Goal: Browse casually

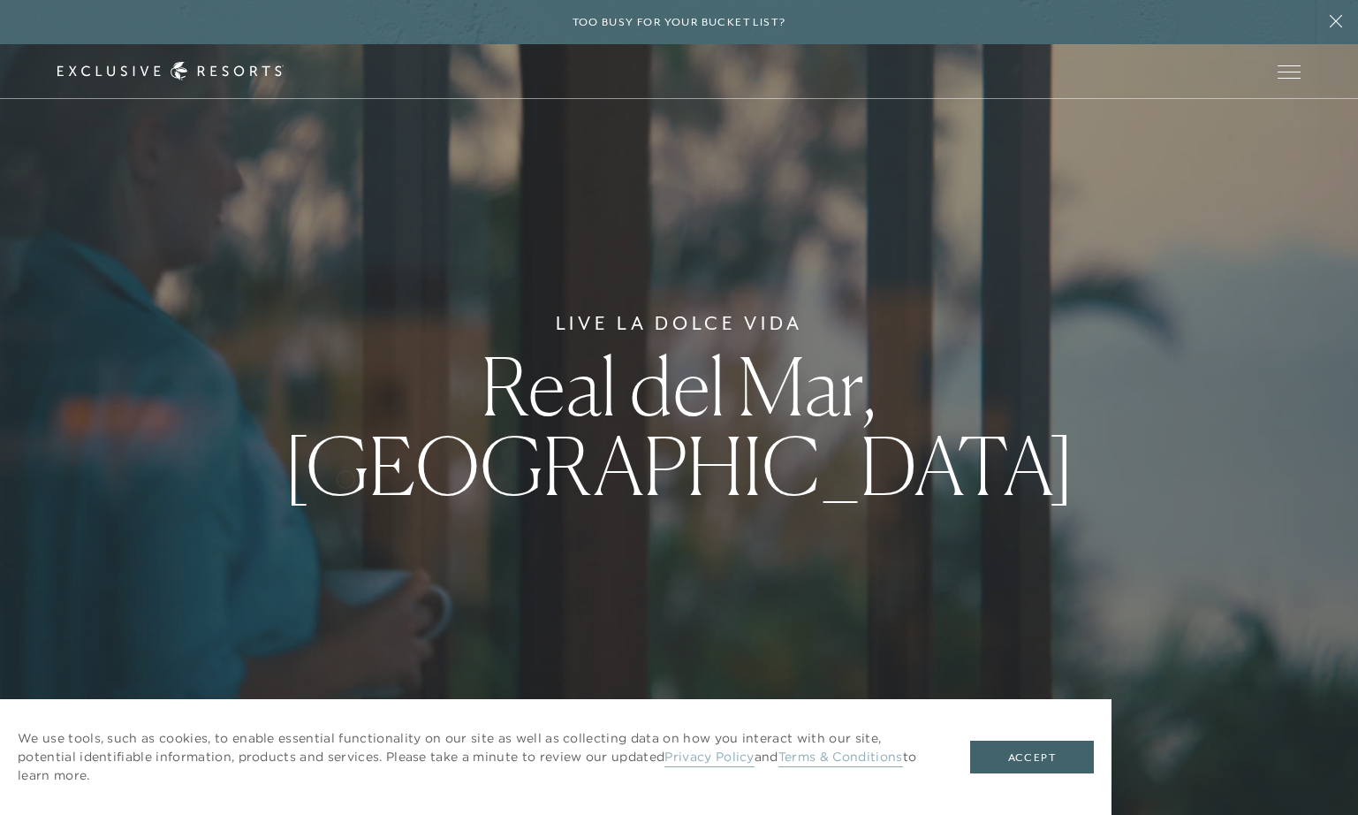
scroll to position [209, 0]
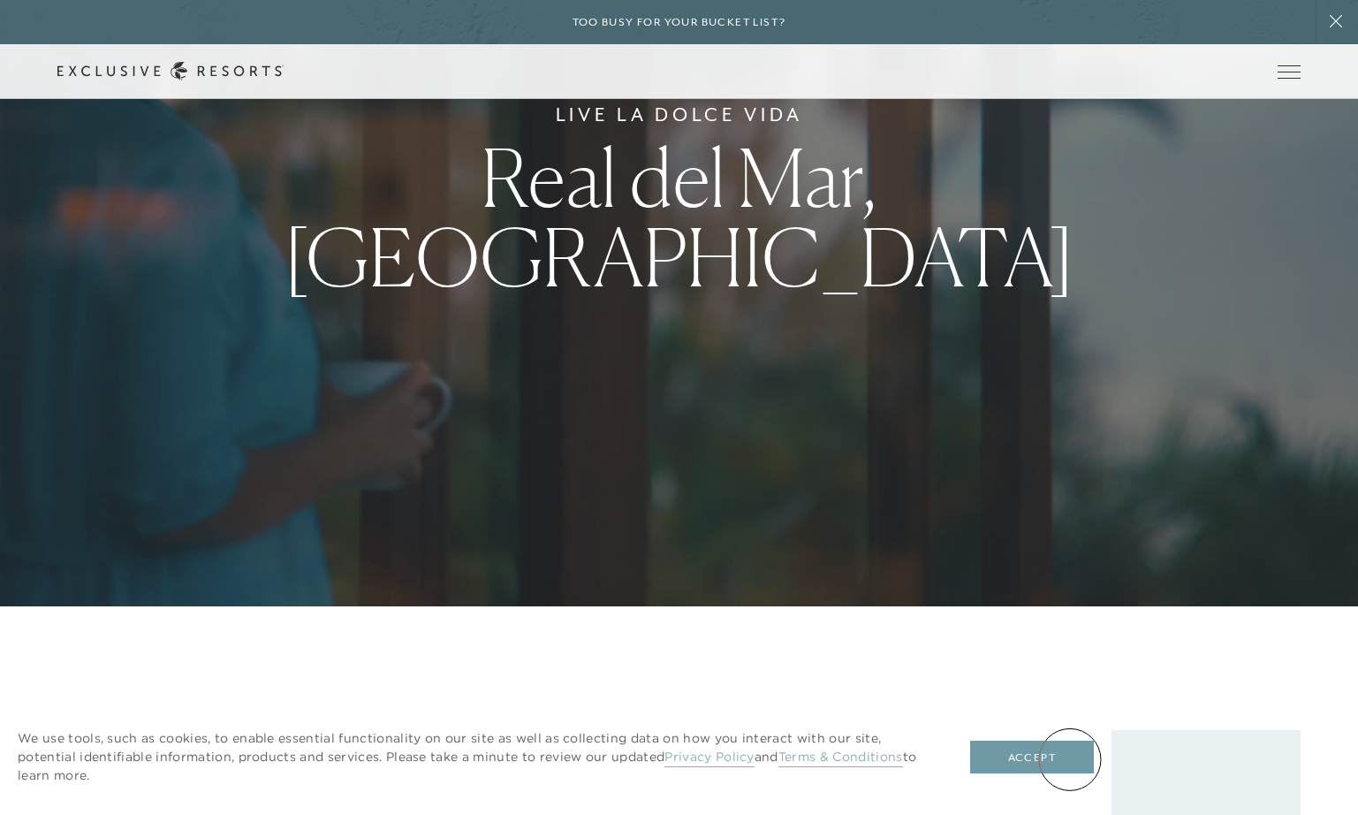
click at [1070, 759] on button "Accept" at bounding box center [1032, 758] width 124 height 34
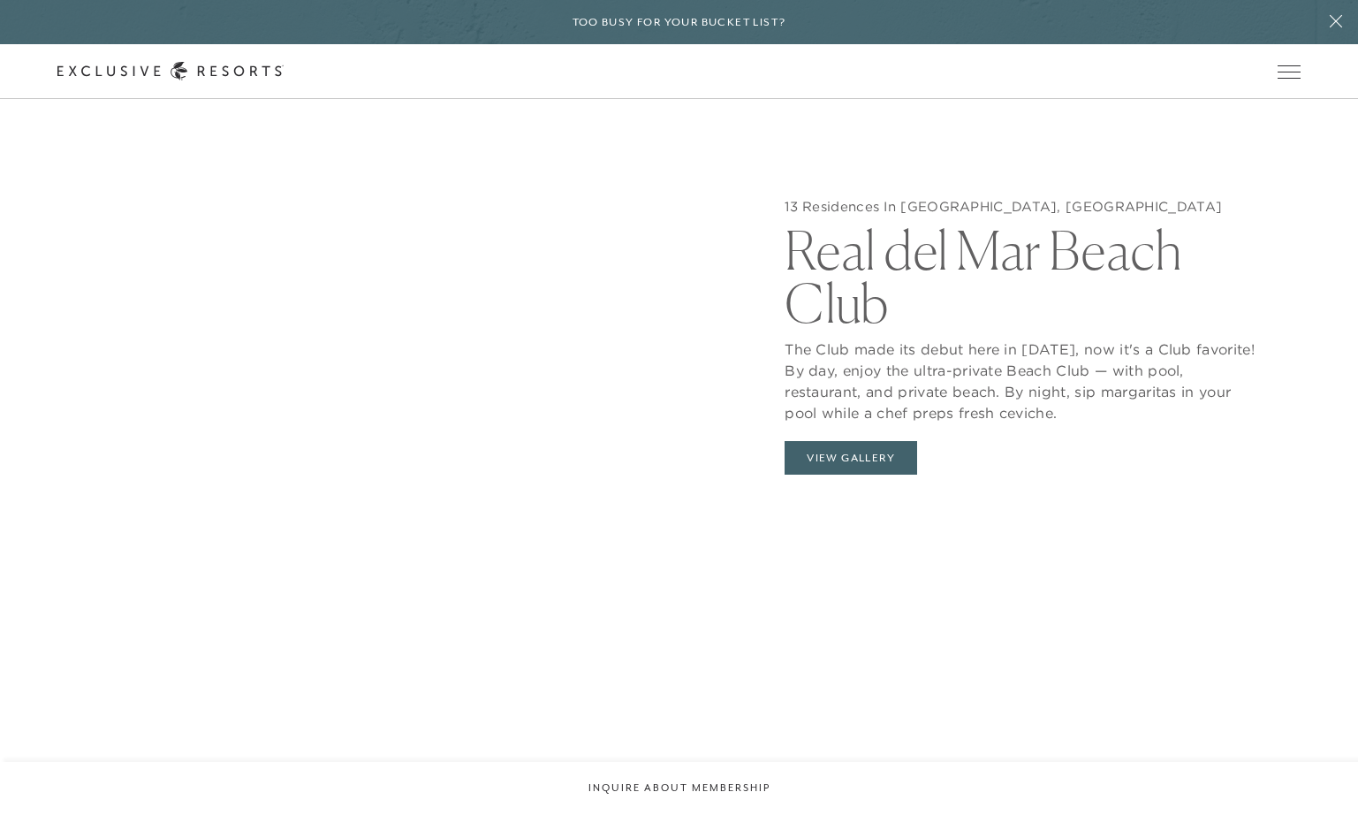
scroll to position [0, 0]
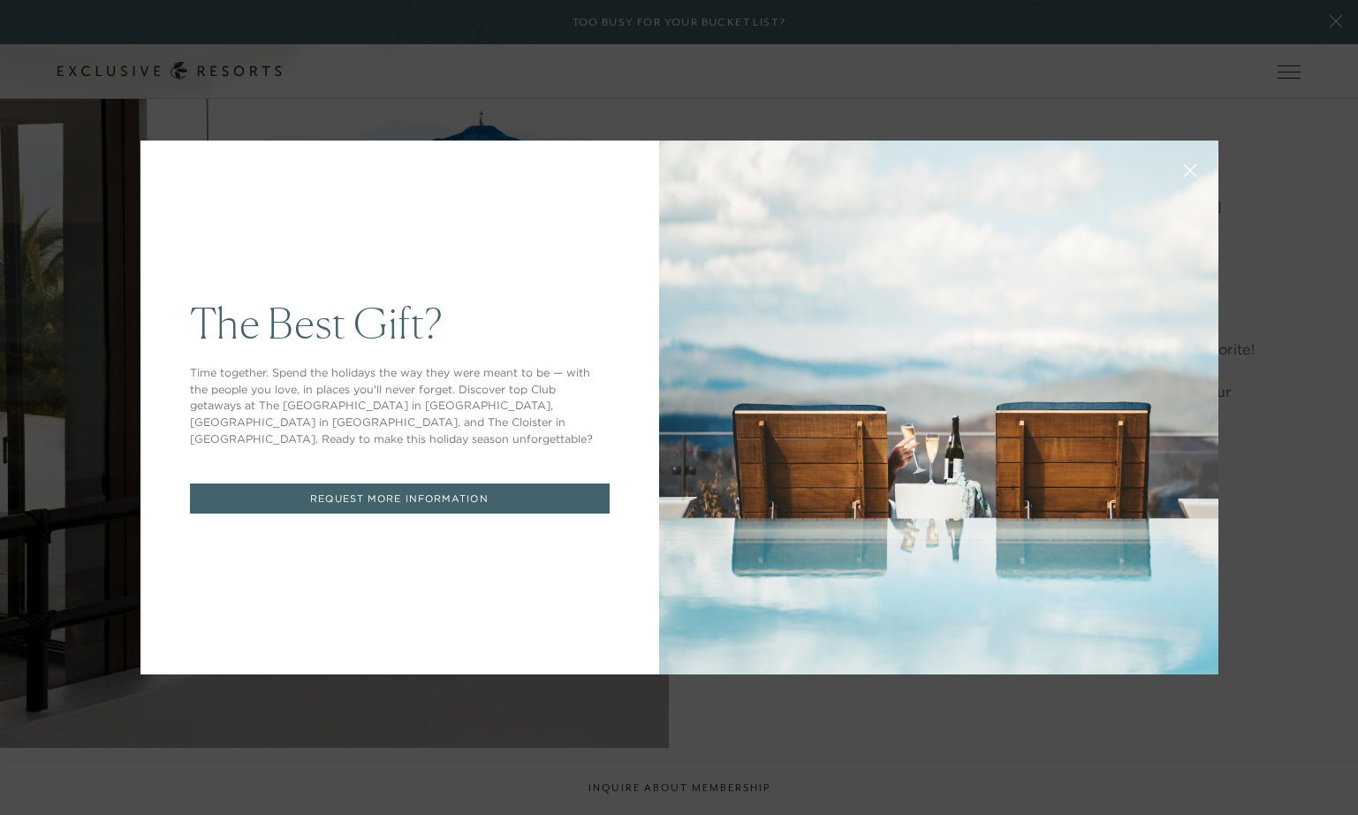
click at [1188, 167] on icon at bounding box center [1189, 170] width 13 height 13
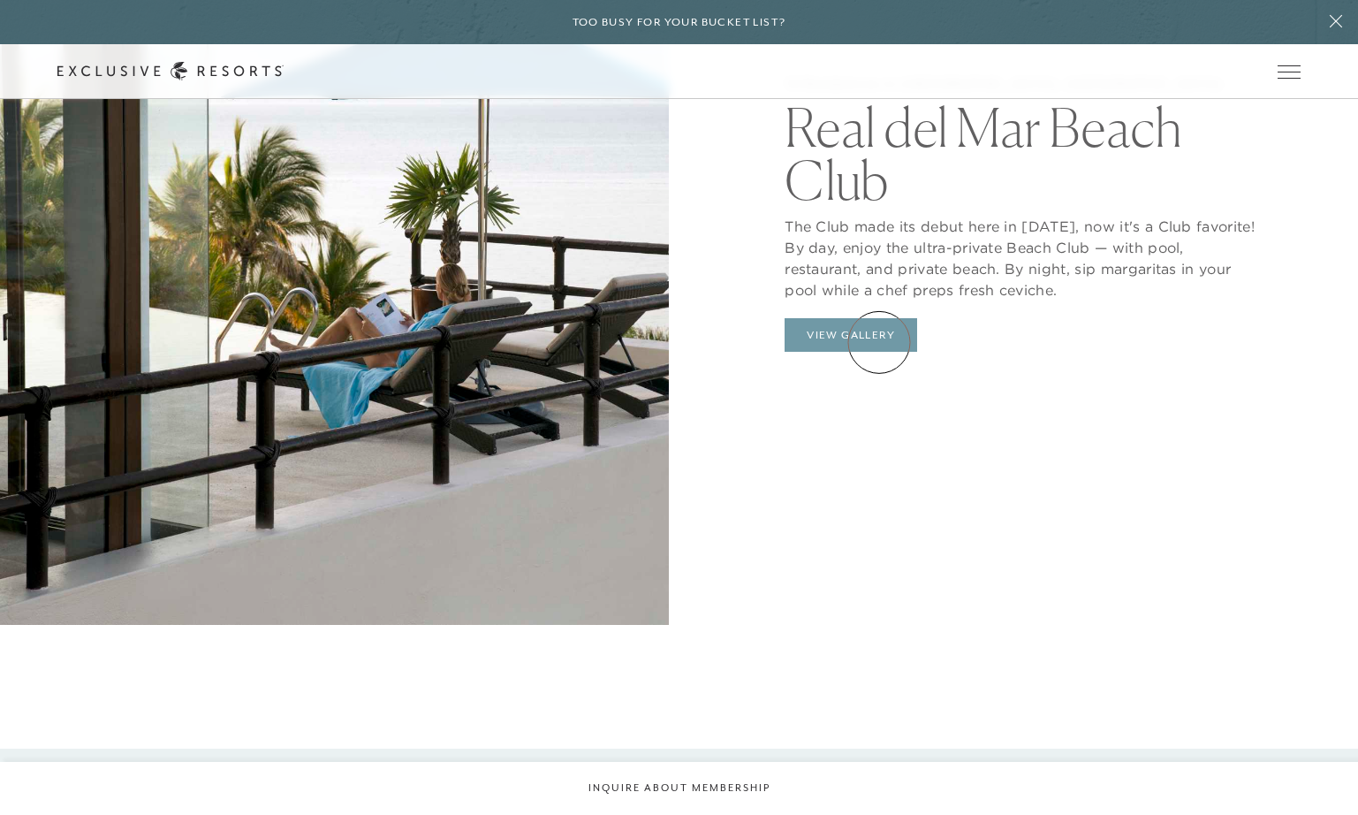
click at [879, 342] on button "View Gallery" at bounding box center [851, 335] width 133 height 34
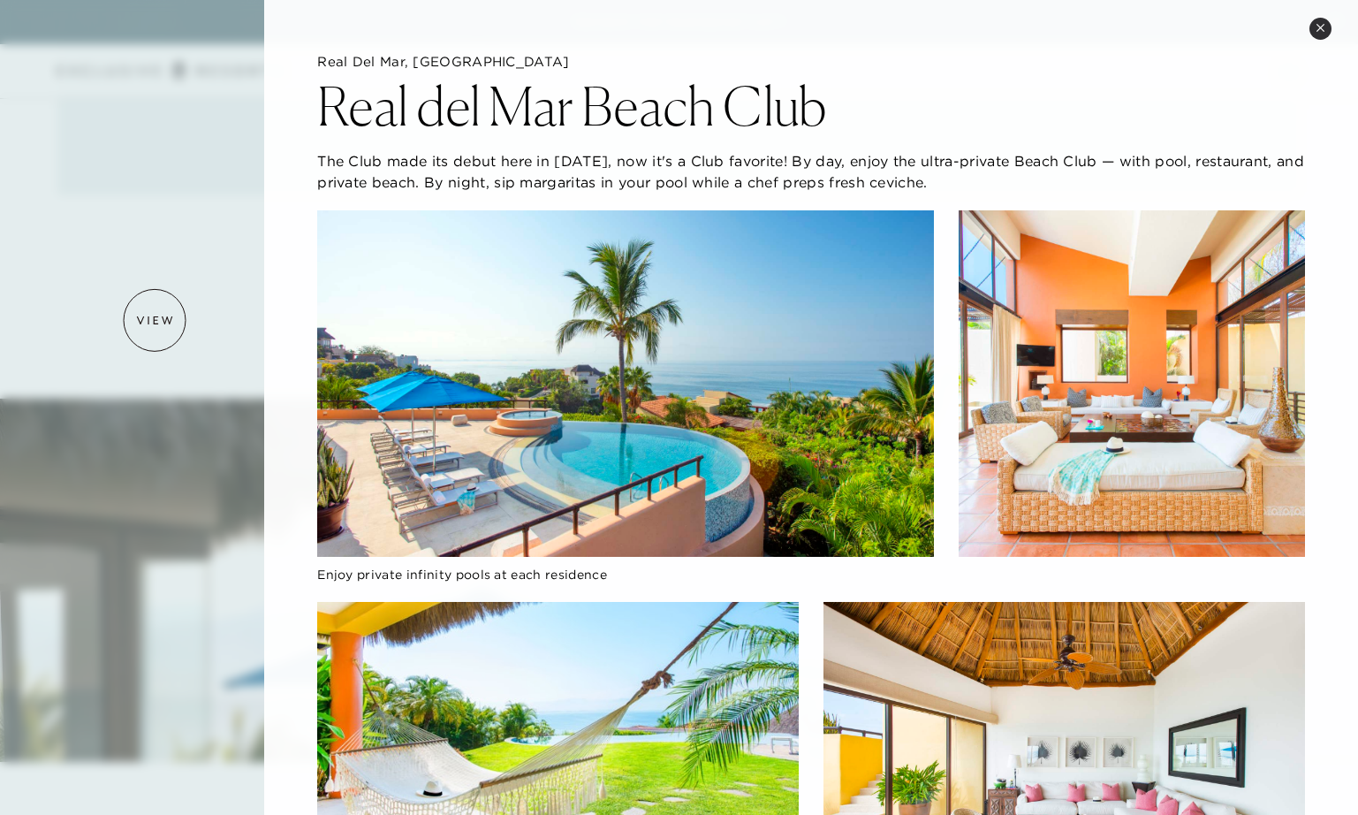
click at [155, 320] on div at bounding box center [679, 407] width 1358 height 815
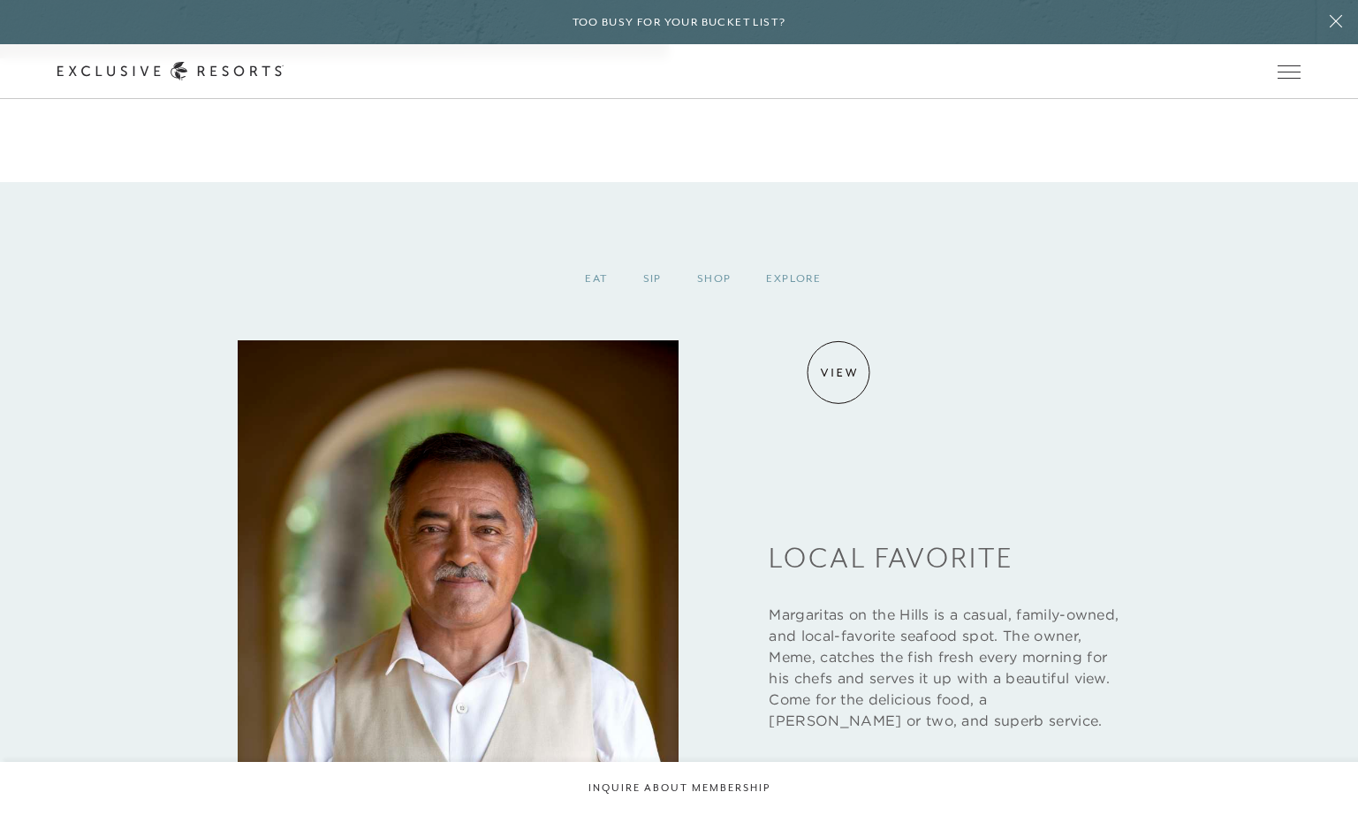
scroll to position [2621, 0]
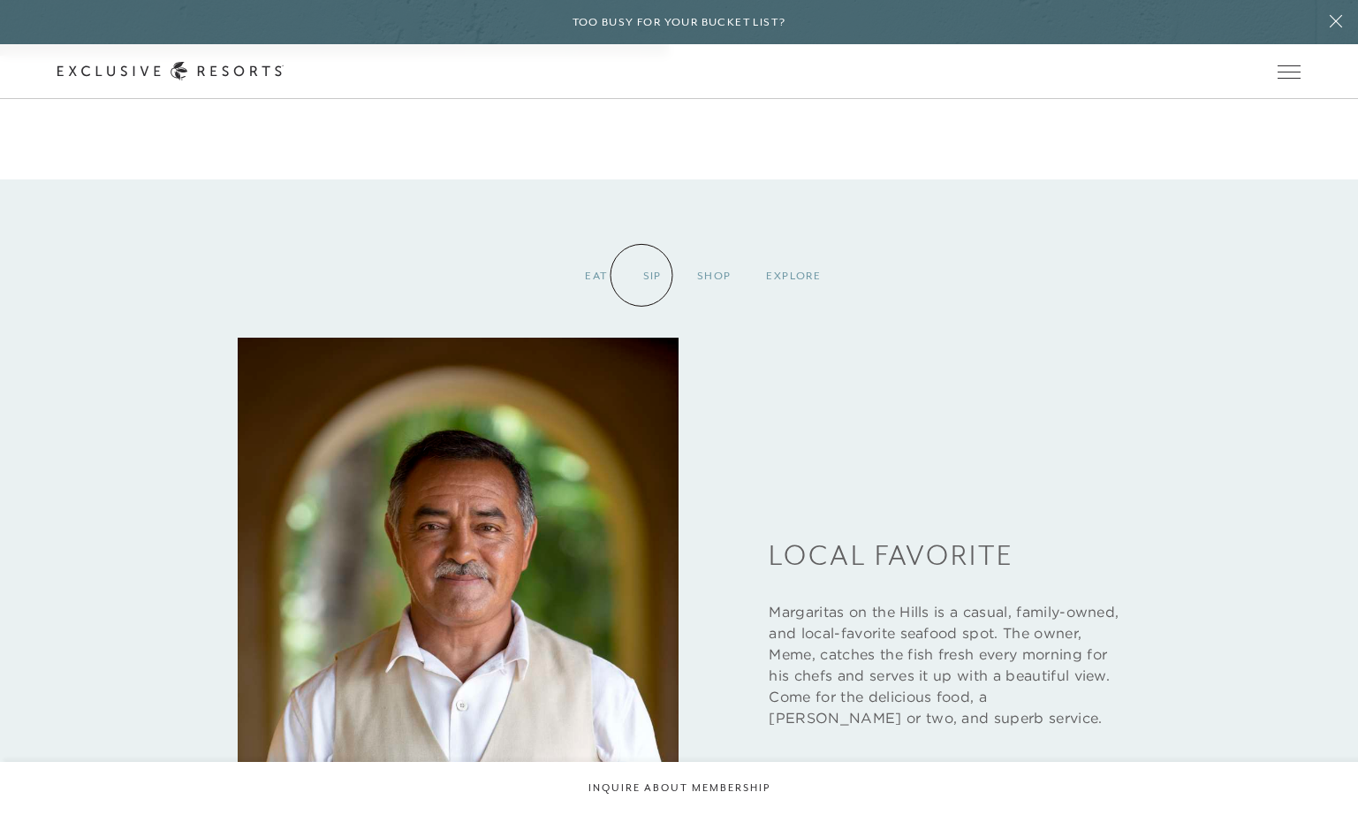
click at [642, 275] on div "Sip" at bounding box center [653, 276] width 54 height 52
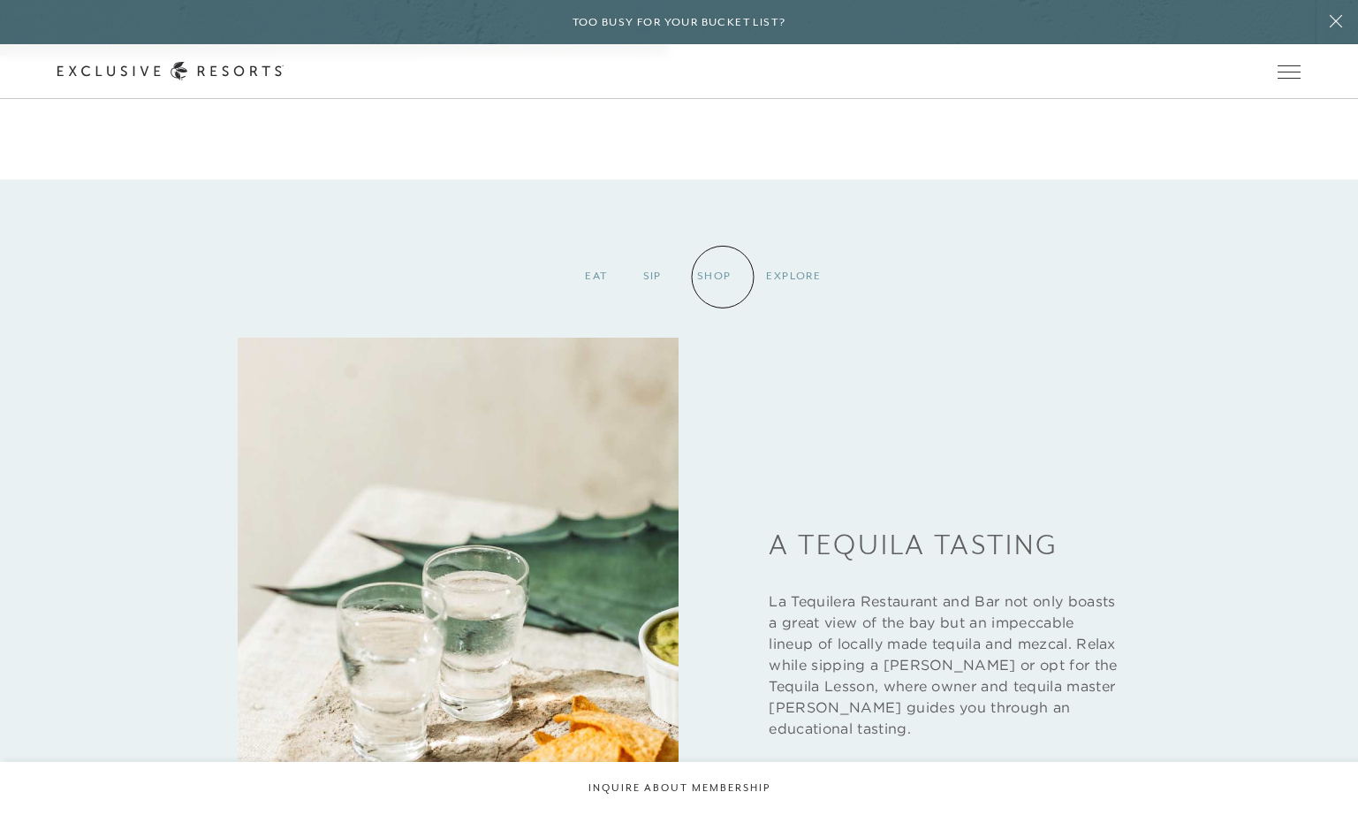
click at [723, 277] on div "Shop" at bounding box center [715, 276] width 70 height 52
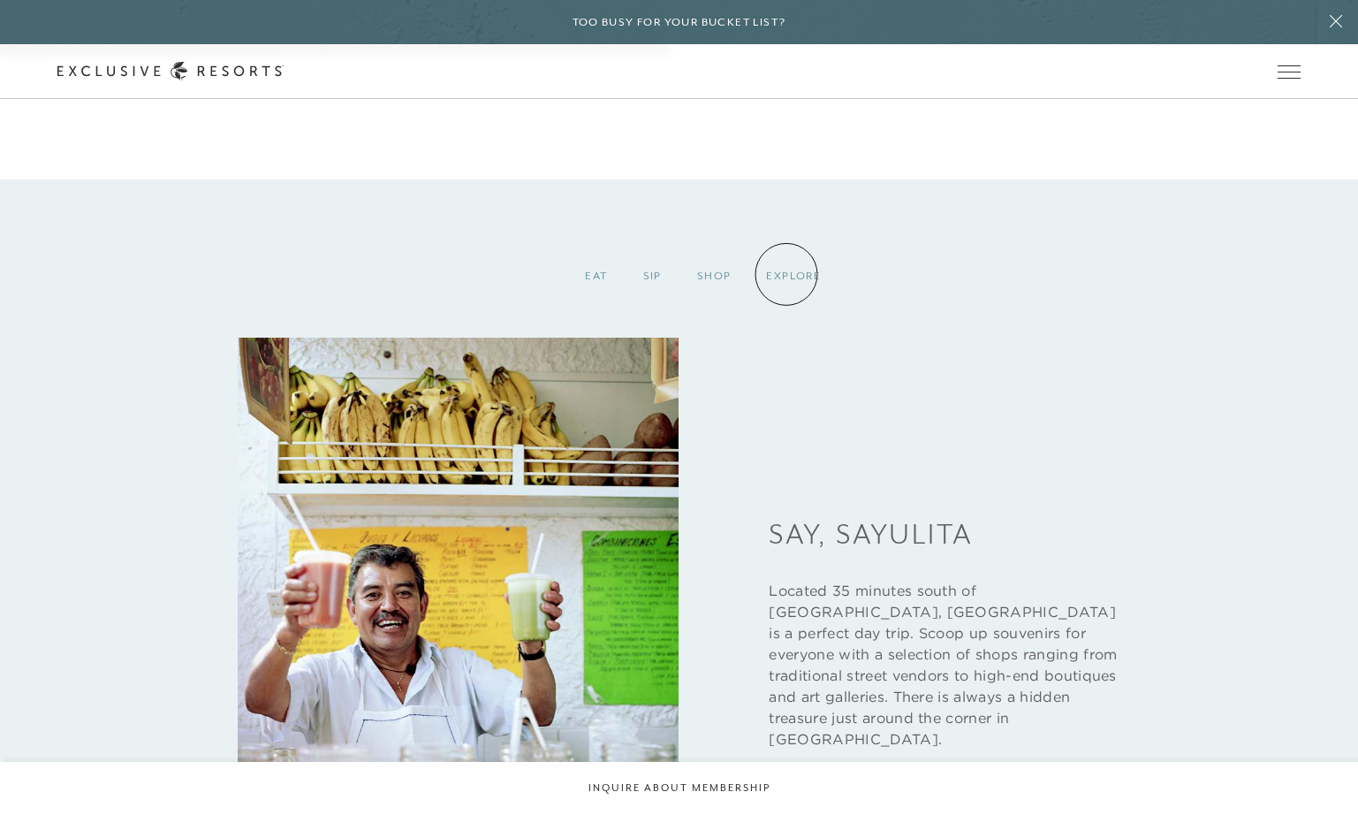
click at [787, 274] on div "Explore" at bounding box center [794, 276] width 90 height 52
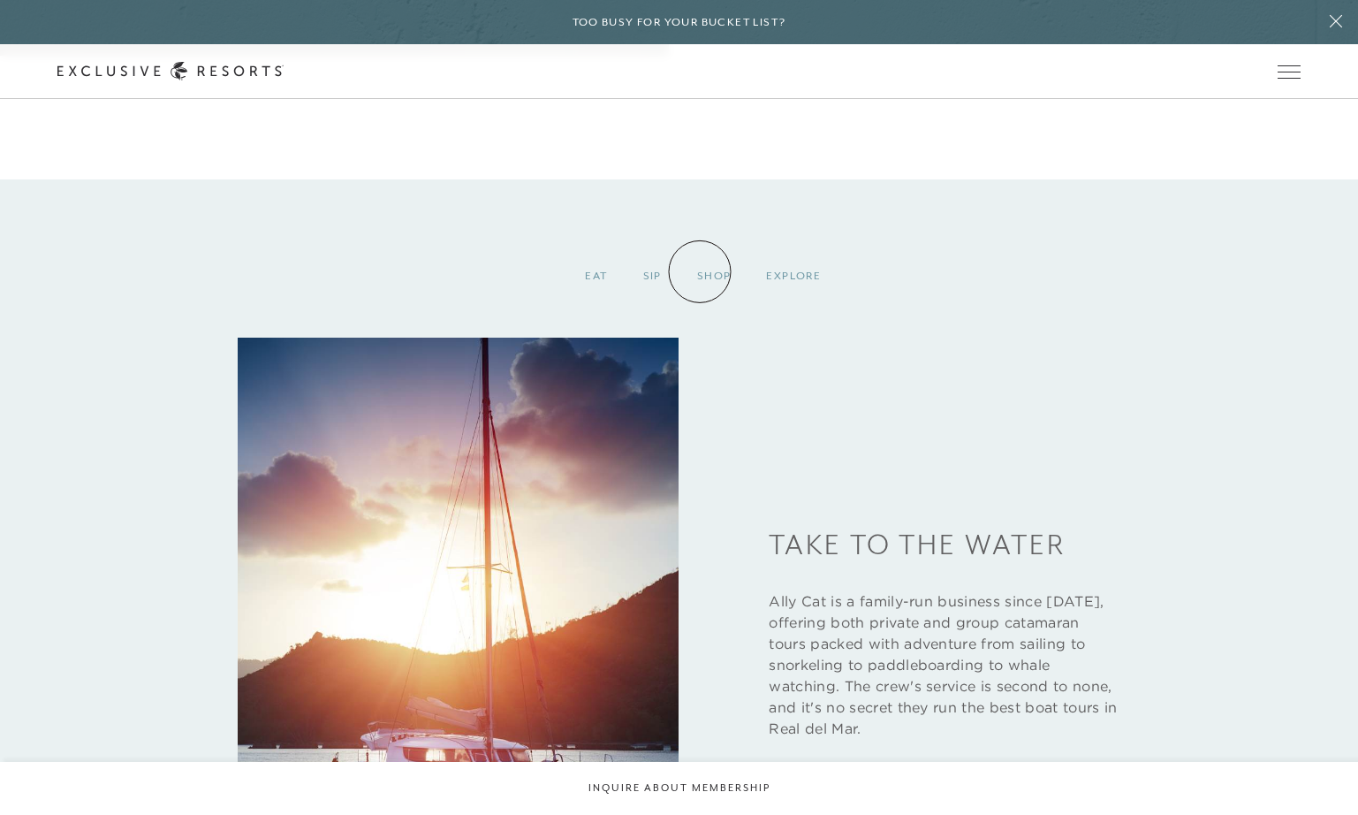
click at [700, 271] on div "Shop" at bounding box center [715, 276] width 70 height 52
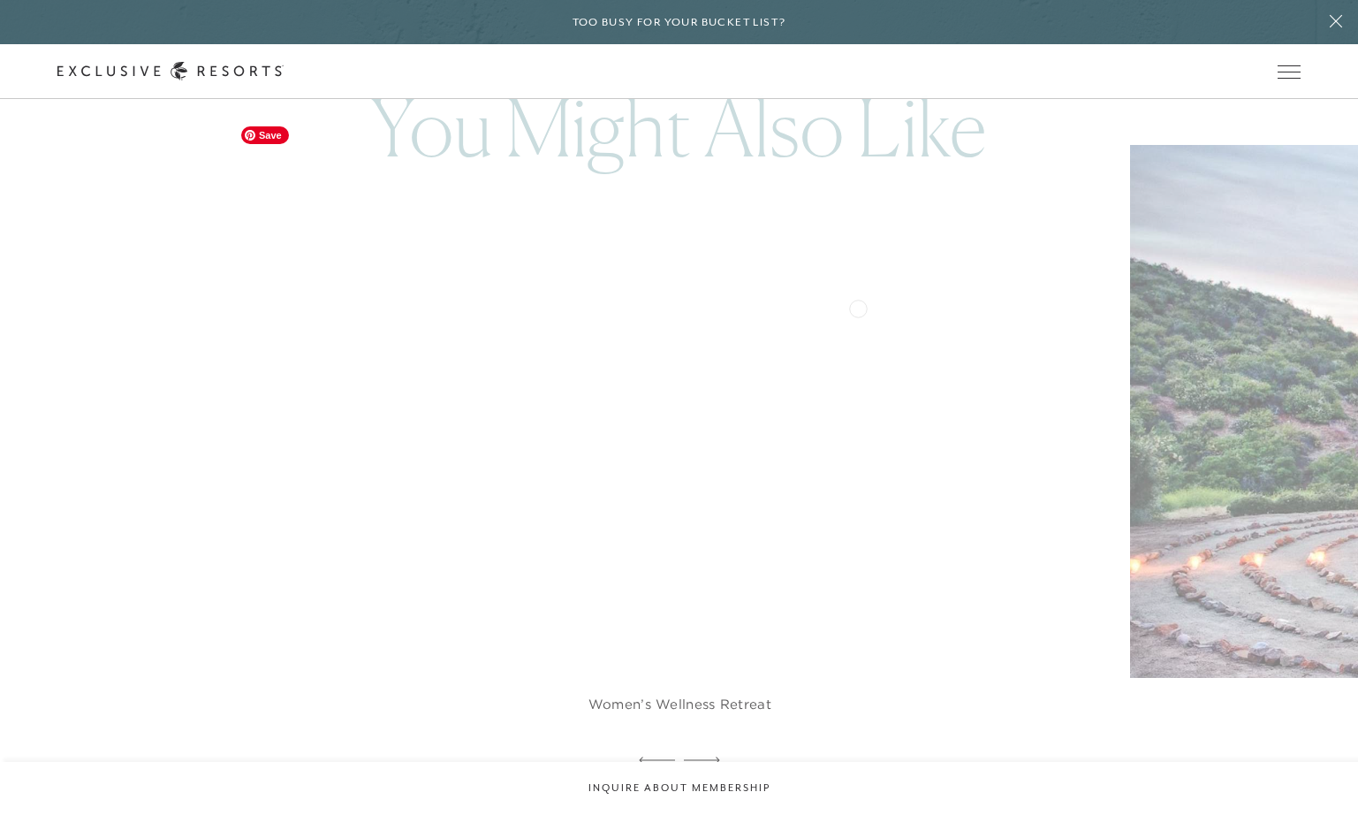
scroll to position [3683, 0]
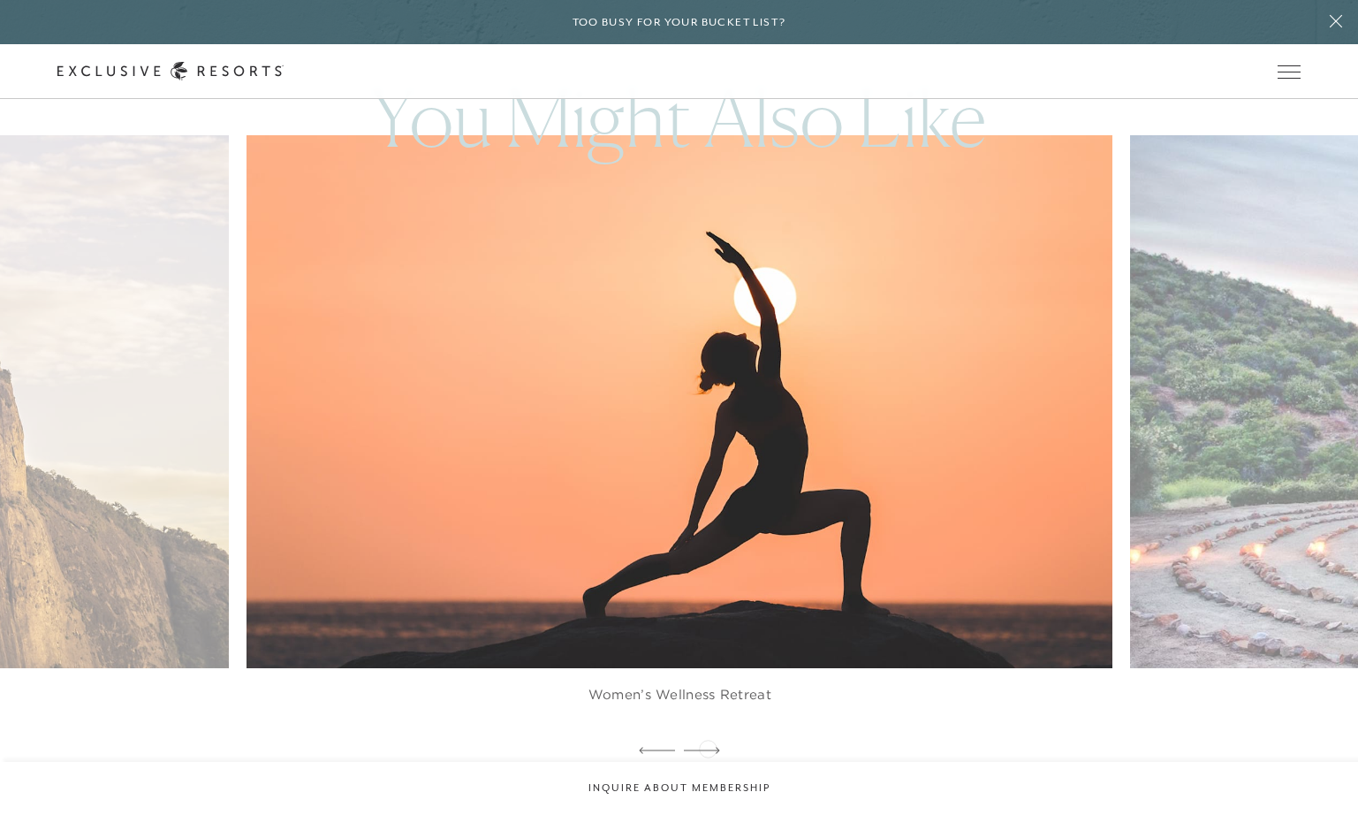
click at [708, 747] on icon at bounding box center [702, 750] width 36 height 7
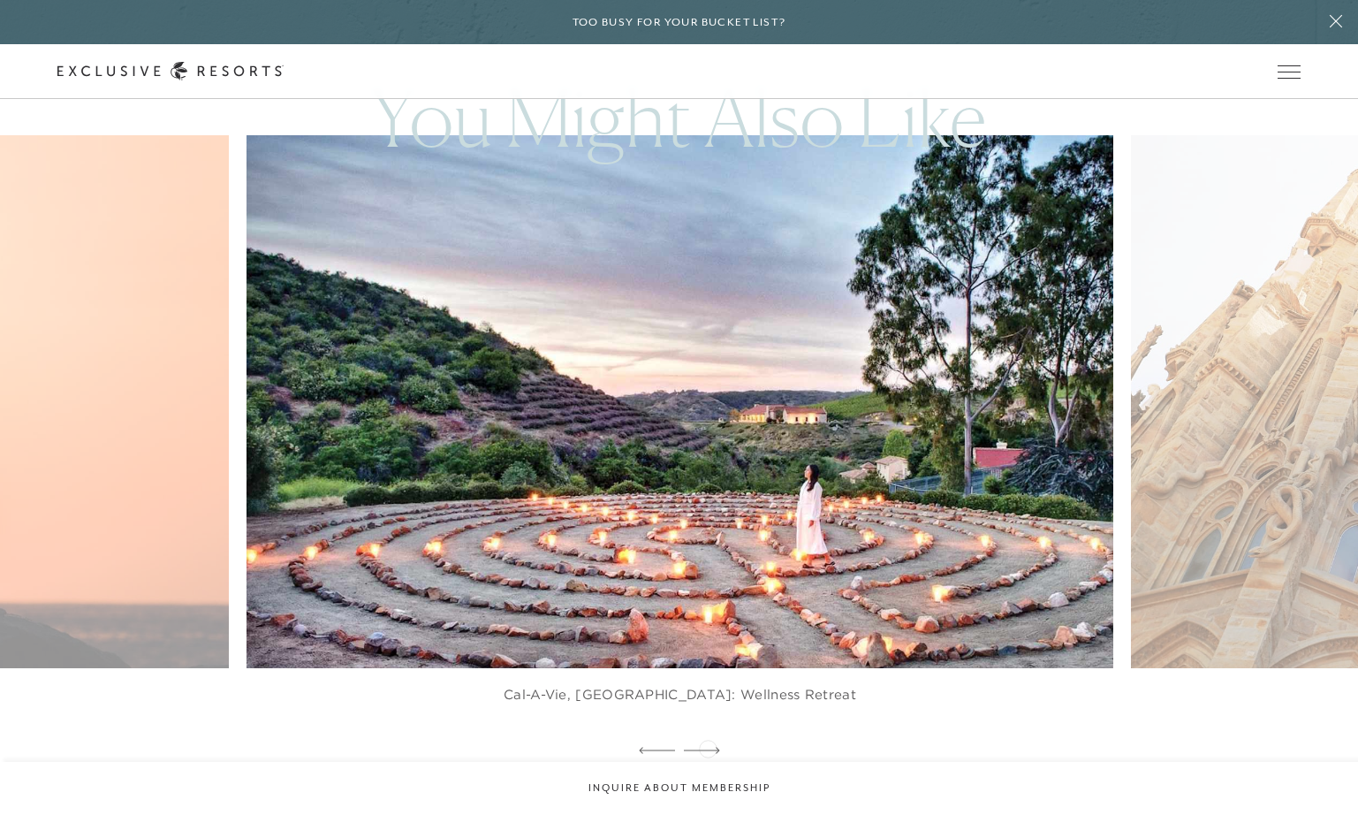
click at [708, 747] on icon at bounding box center [702, 750] width 36 height 7
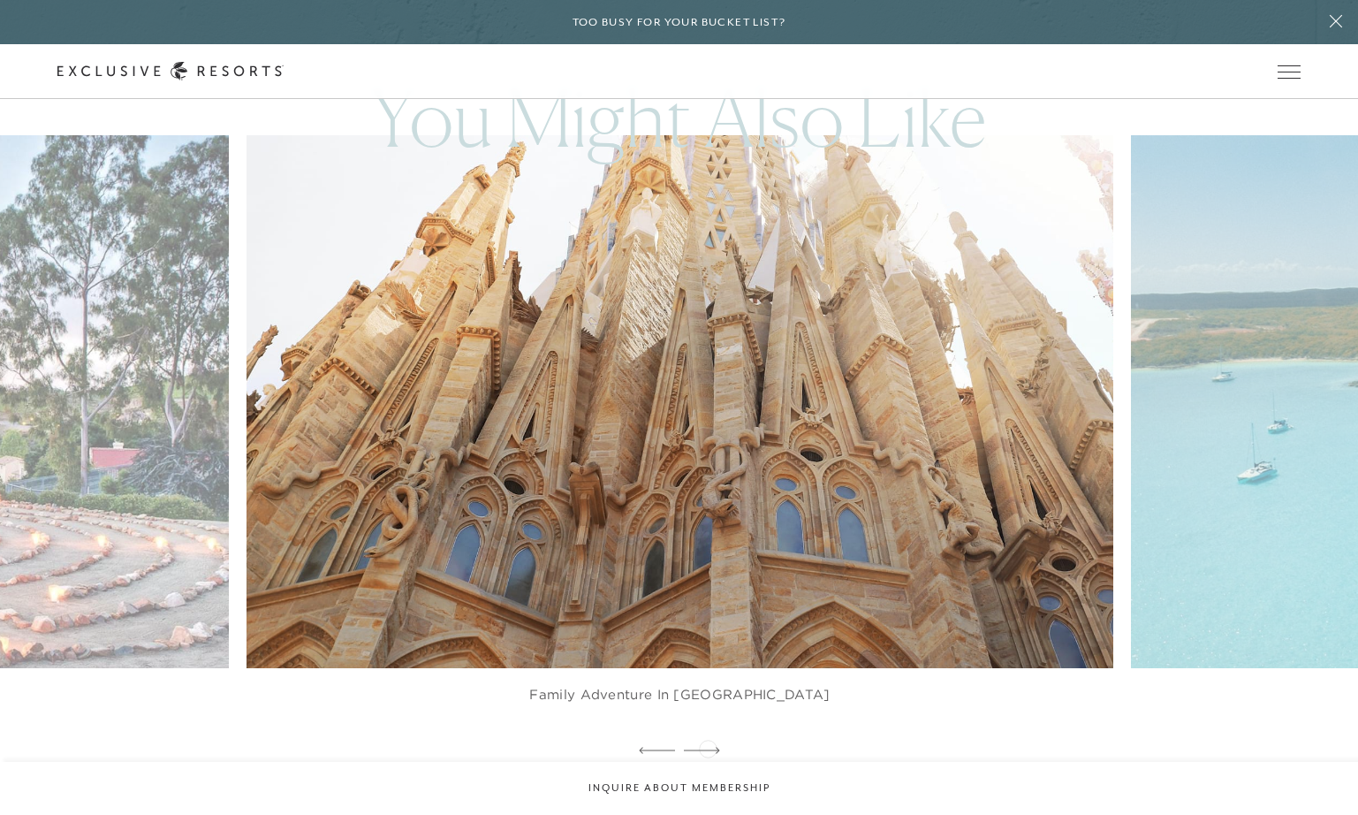
click at [708, 747] on icon at bounding box center [702, 750] width 36 height 7
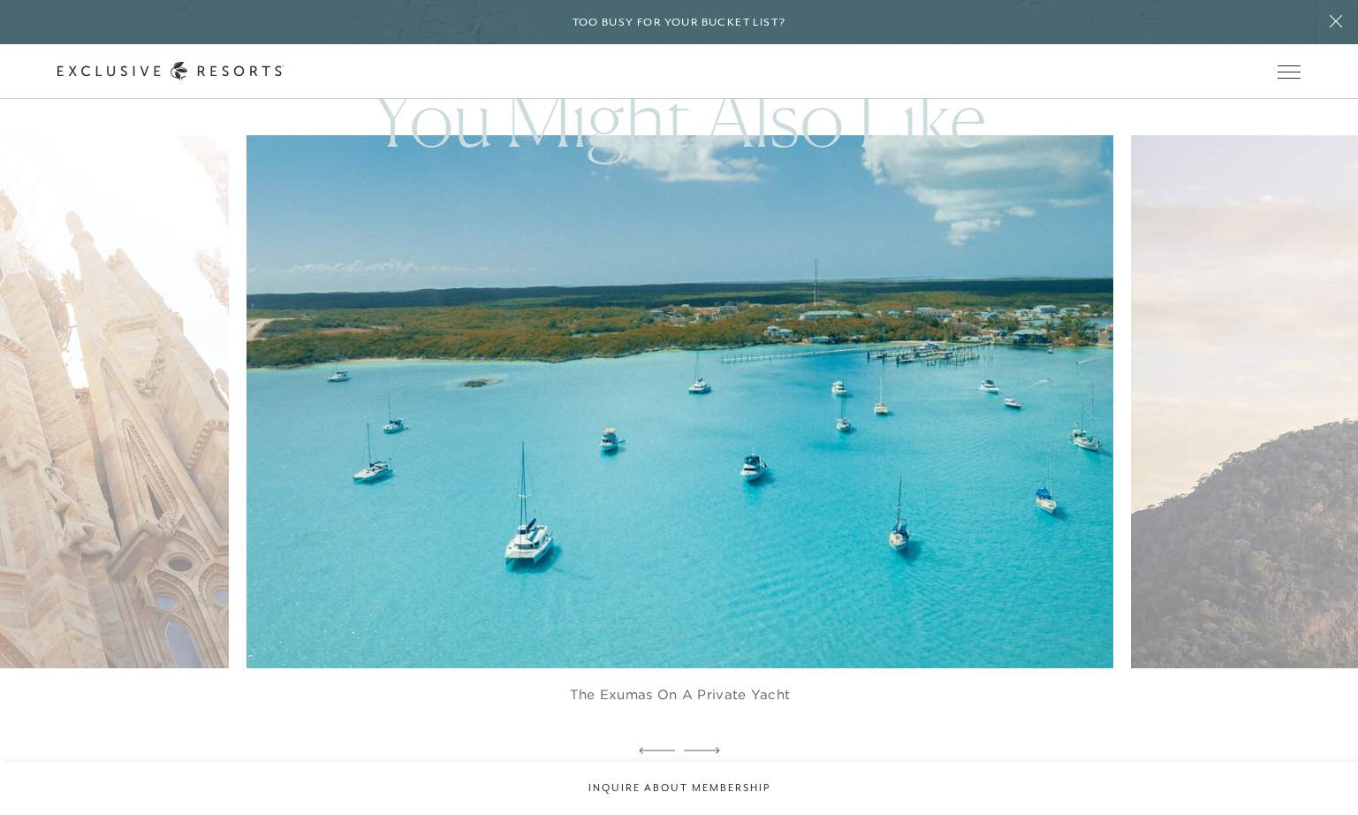
click at [708, 747] on icon at bounding box center [702, 750] width 36 height 7
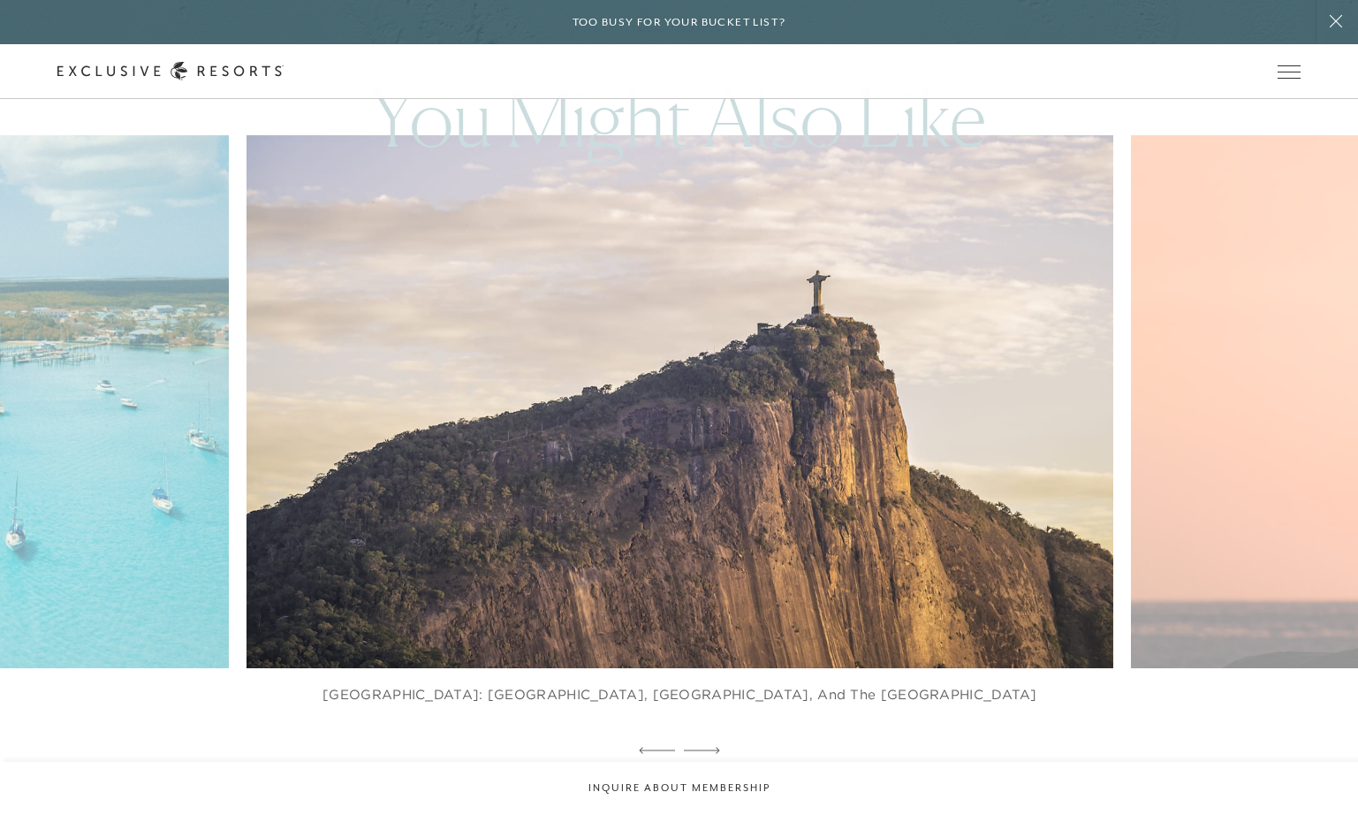
click at [708, 747] on icon at bounding box center [702, 750] width 36 height 7
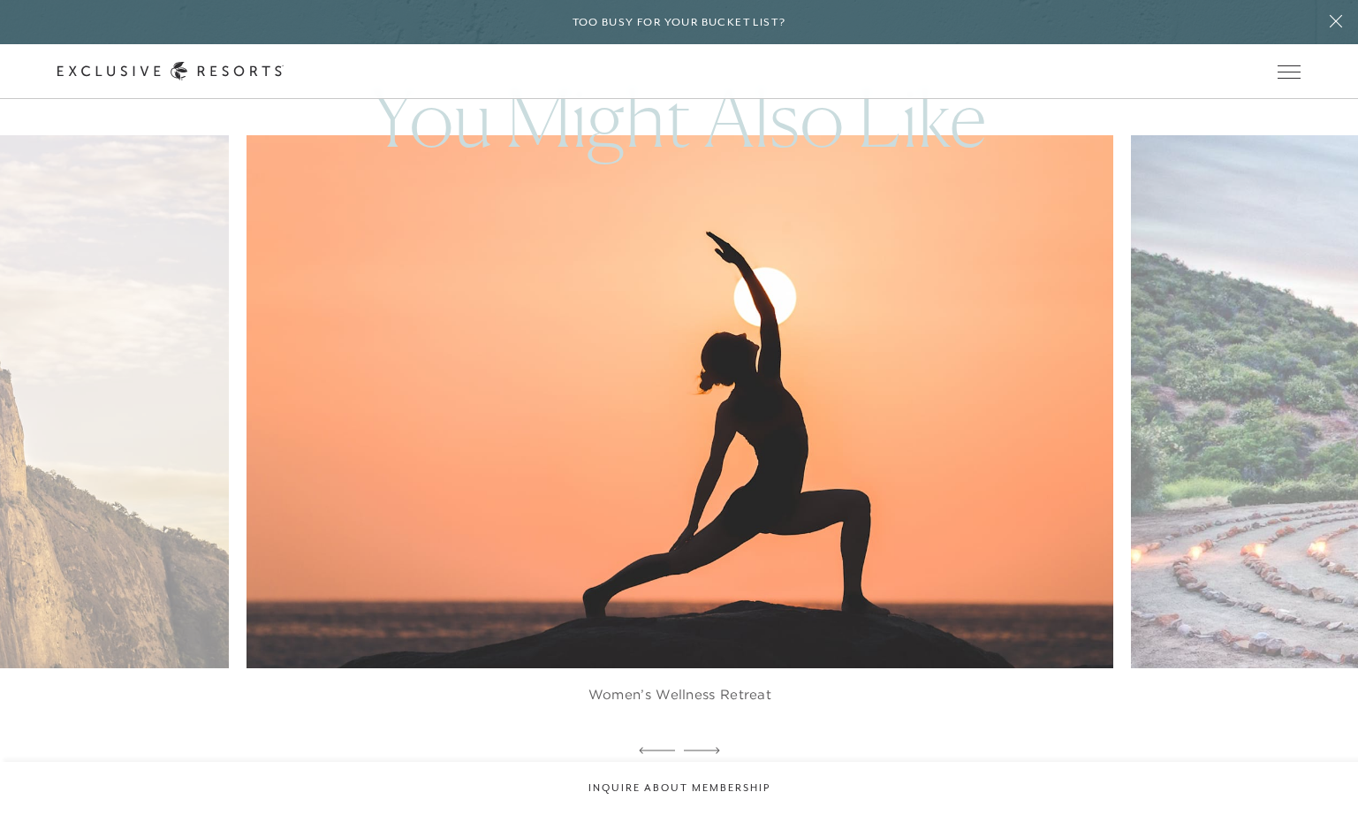
click at [708, 747] on icon at bounding box center [702, 750] width 36 height 7
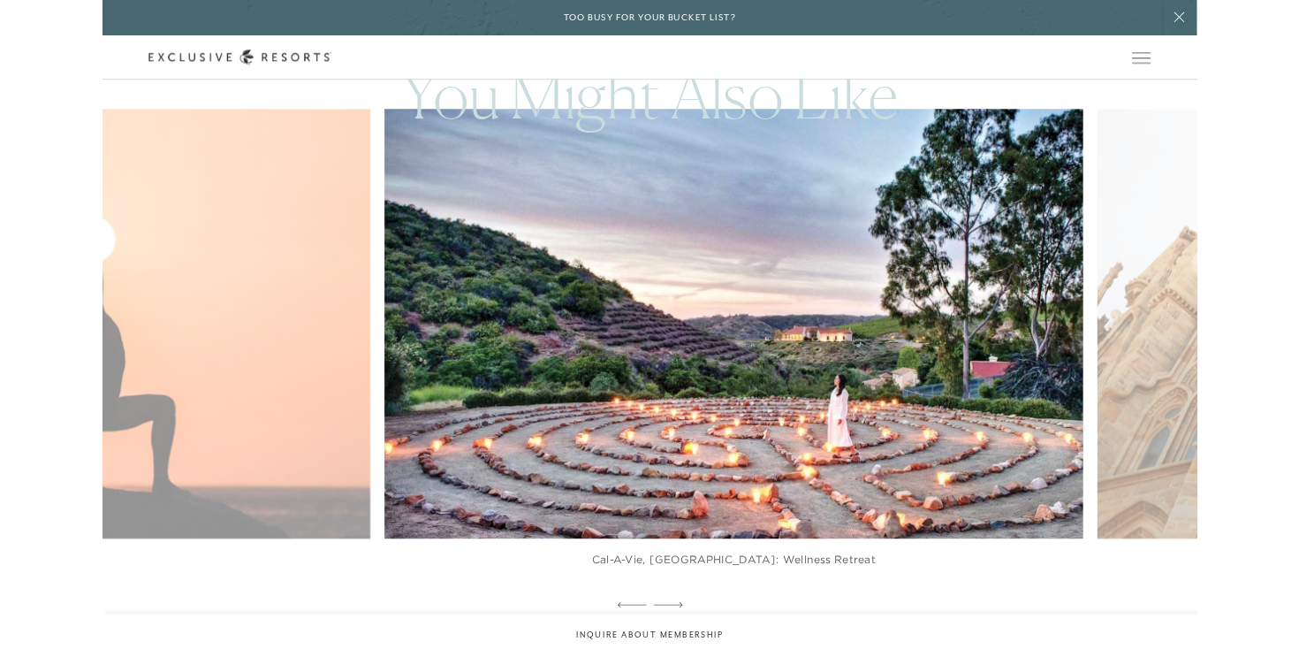
scroll to position [3362, 0]
